Goal: Task Accomplishment & Management: Use online tool/utility

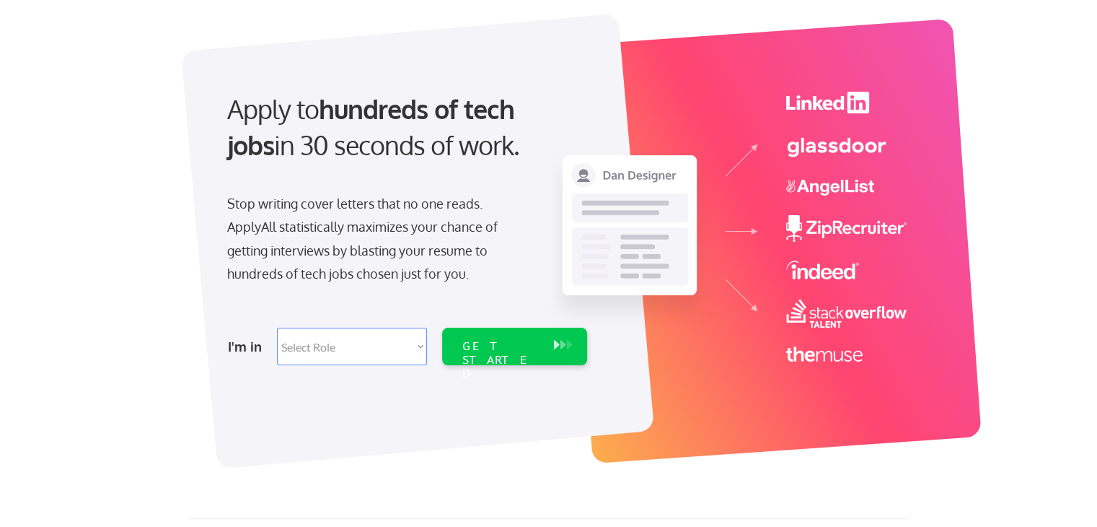
scroll to position [72, 0]
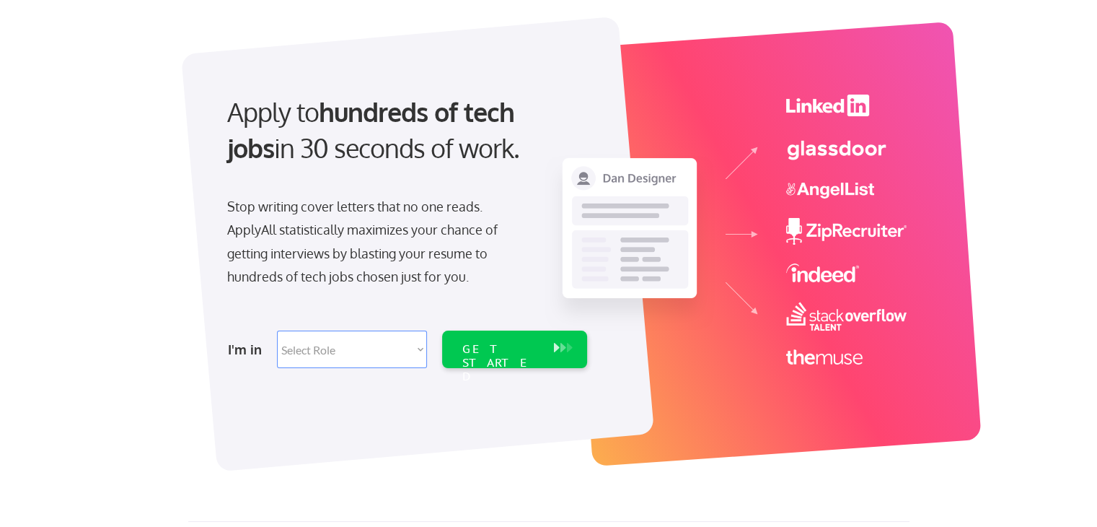
click at [419, 350] on select "Select Role Software Engineering Product Management Customer Success Sales UI/U…" at bounding box center [352, 349] width 150 height 38
select select ""tech_finance_biz_ops_cos""
click at [277, 330] on select "Select Role Software Engineering Product Management Customer Success Sales UI/U…" at bounding box center [352, 349] width 150 height 38
select select ""tech_finance_biz_ops_cos""
click at [515, 353] on div "GET STARTED" at bounding box center [500, 363] width 77 height 42
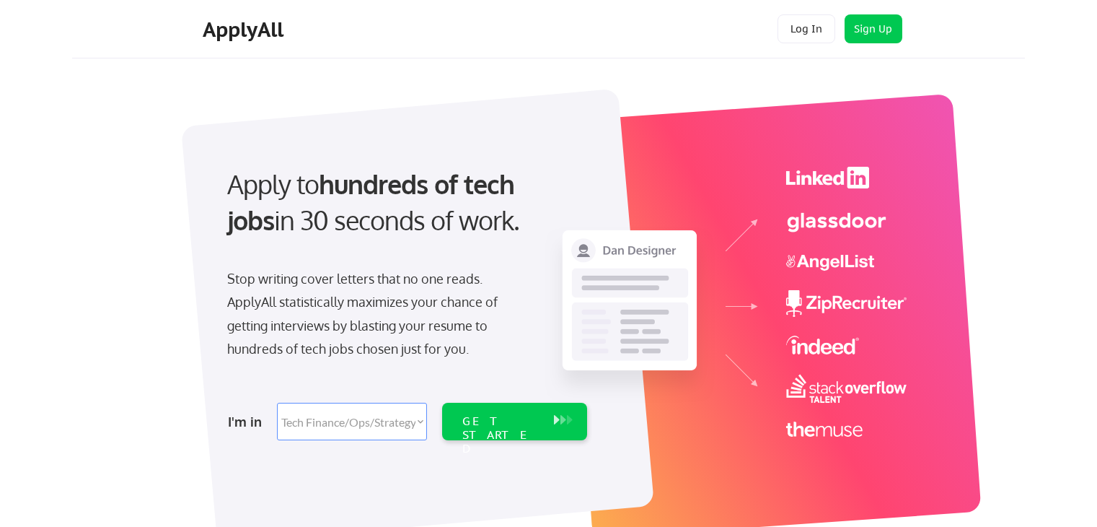
select select ""tech_finance_biz_ops_cos""
